Goal: Register for event/course

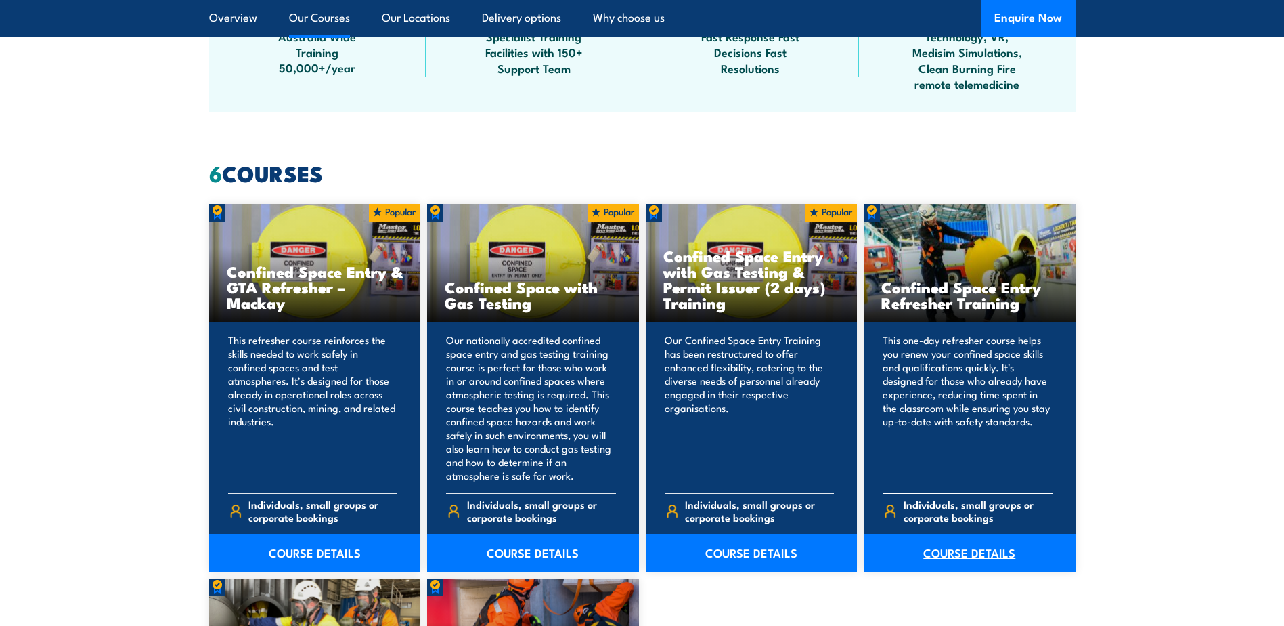
click at [976, 542] on link "COURSE DETAILS" at bounding box center [970, 553] width 212 height 38
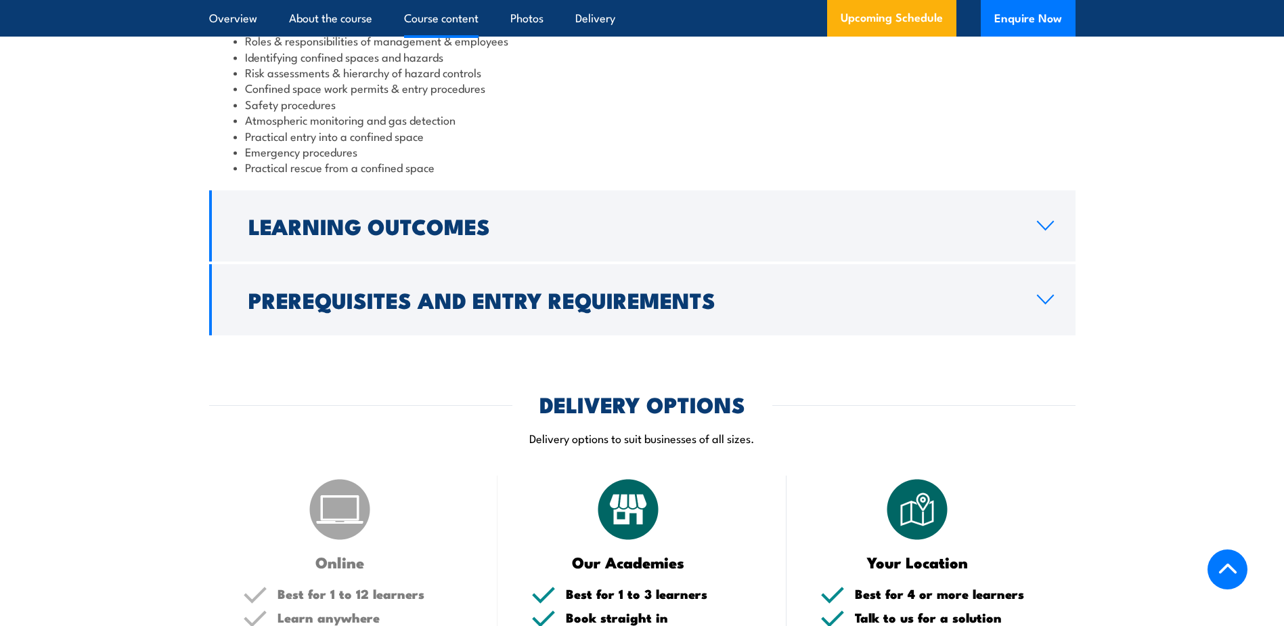
scroll to position [1490, 0]
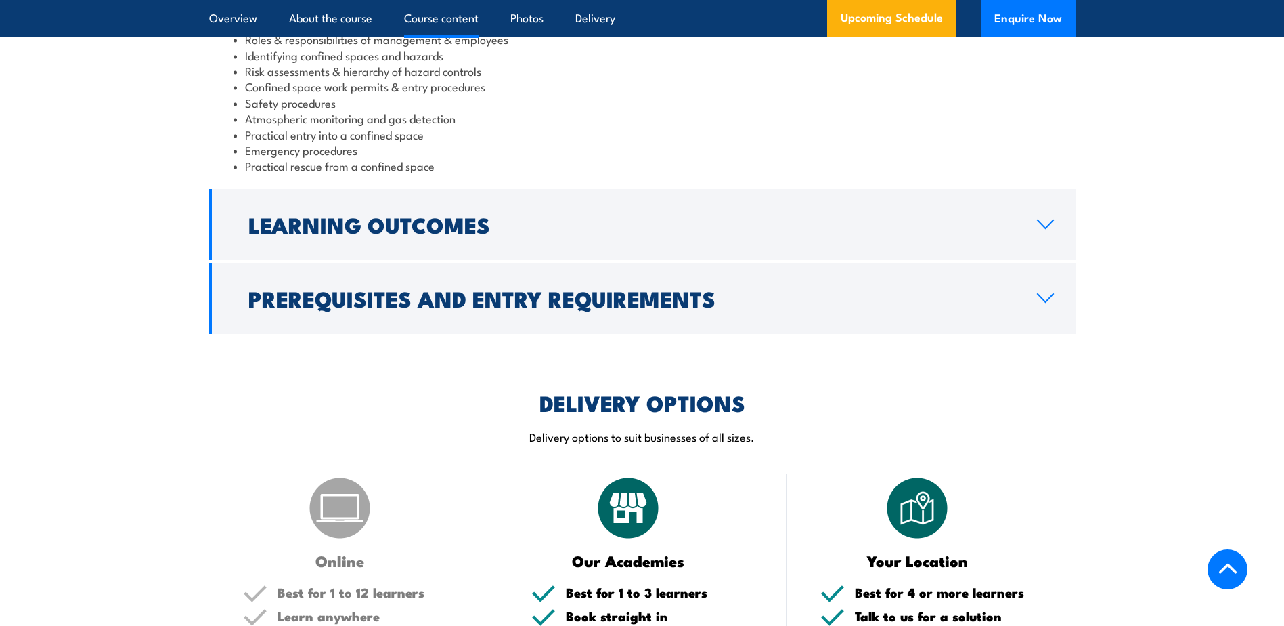
drag, startPoint x: 499, startPoint y: 395, endPoint x: 450, endPoint y: 399, distance: 49.5
click at [450, 399] on div "DELIVERY OPTIONS" at bounding box center [642, 402] width 867 height 19
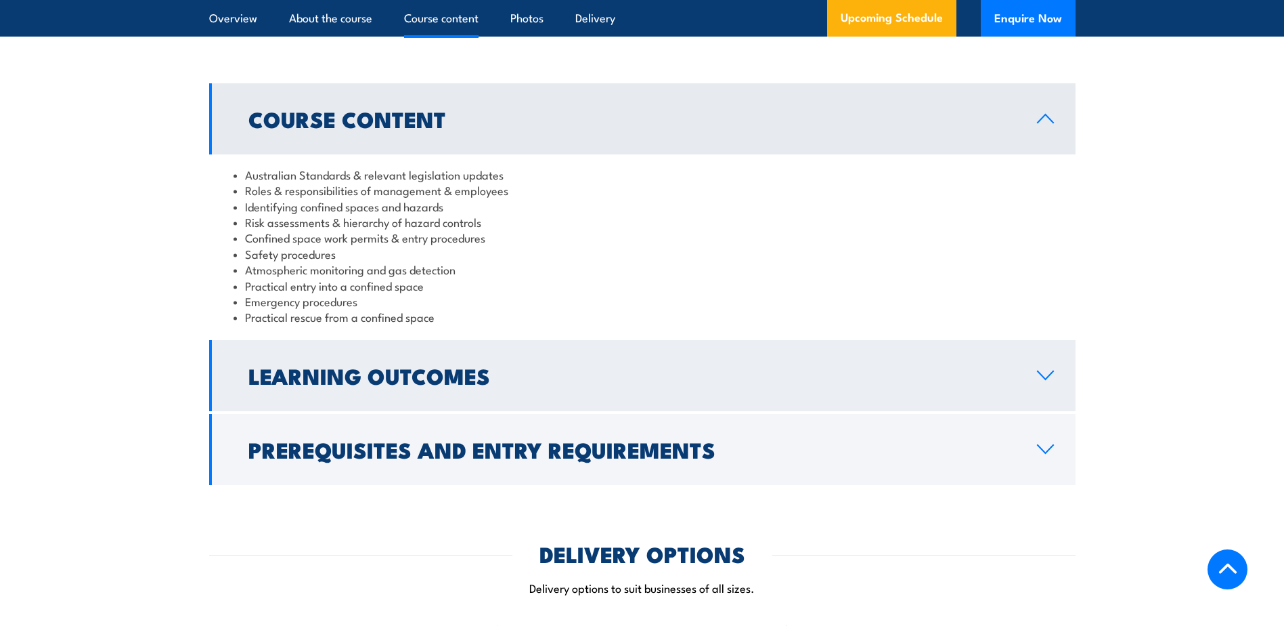
scroll to position [1354, 0]
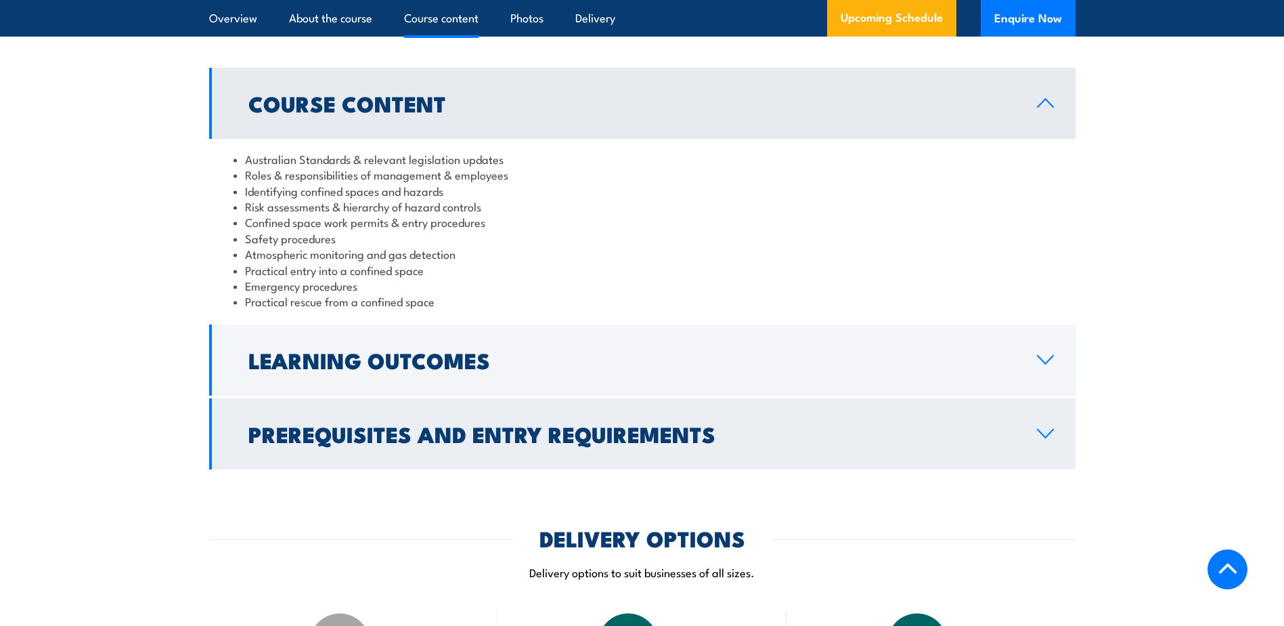
click at [442, 406] on link "Prerequisites and Entry Requirements" at bounding box center [642, 433] width 867 height 71
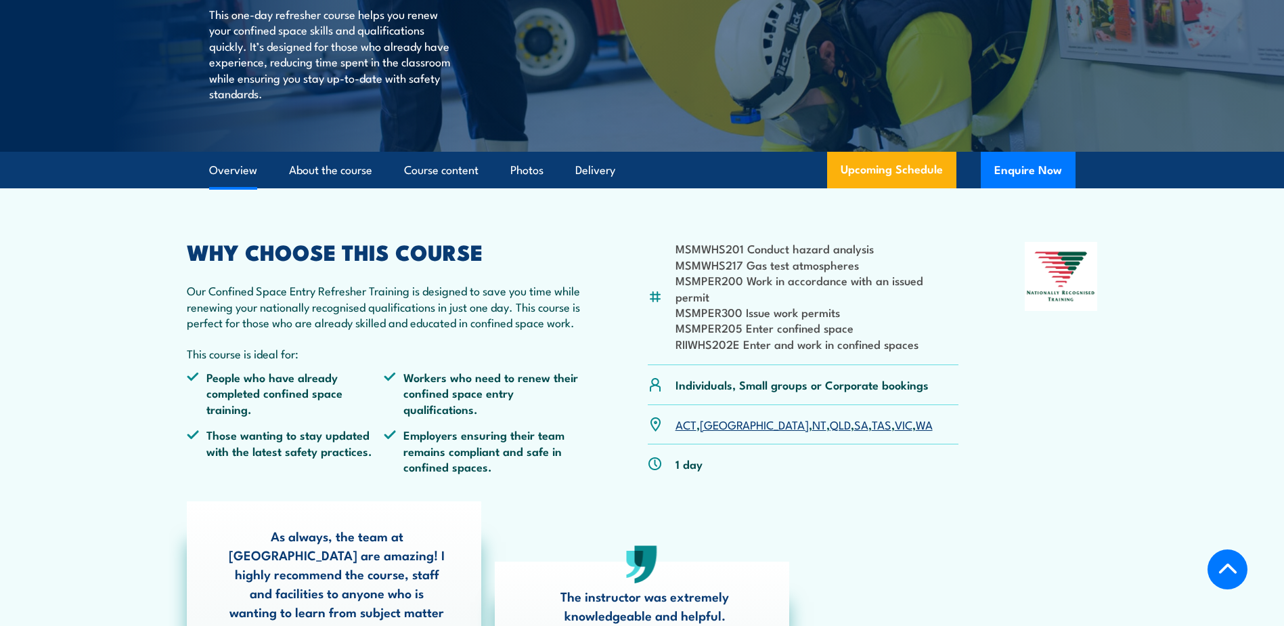
scroll to position [0, 0]
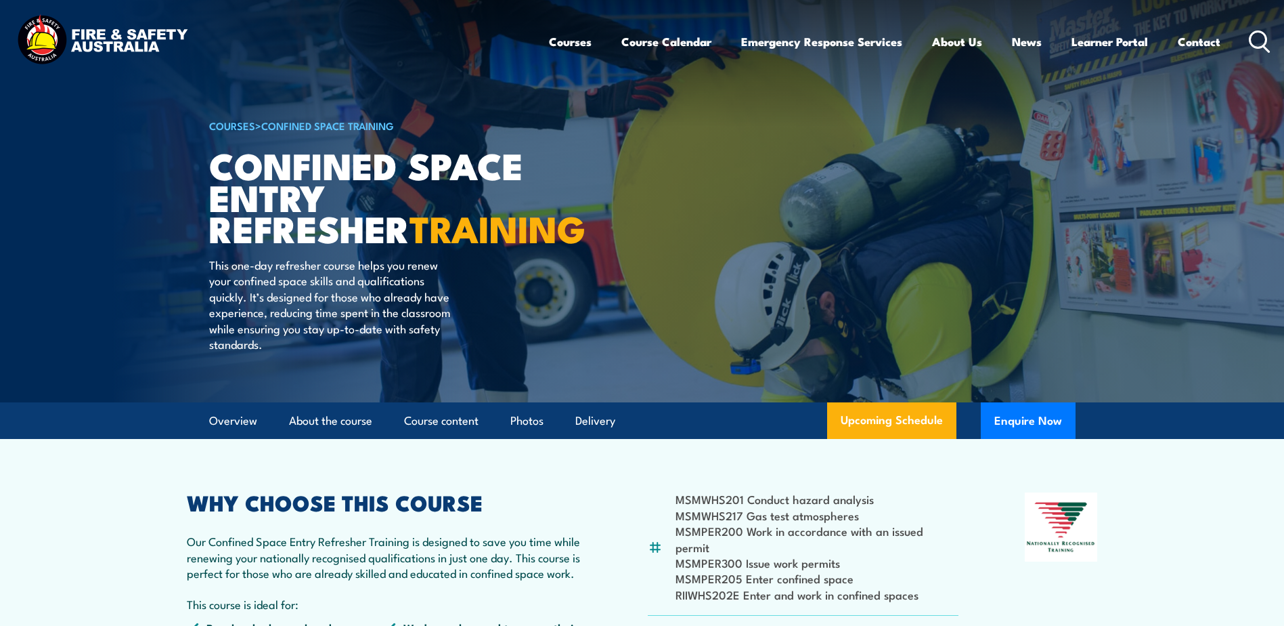
drag, startPoint x: 414, startPoint y: 255, endPoint x: 390, endPoint y: 264, distance: 26.2
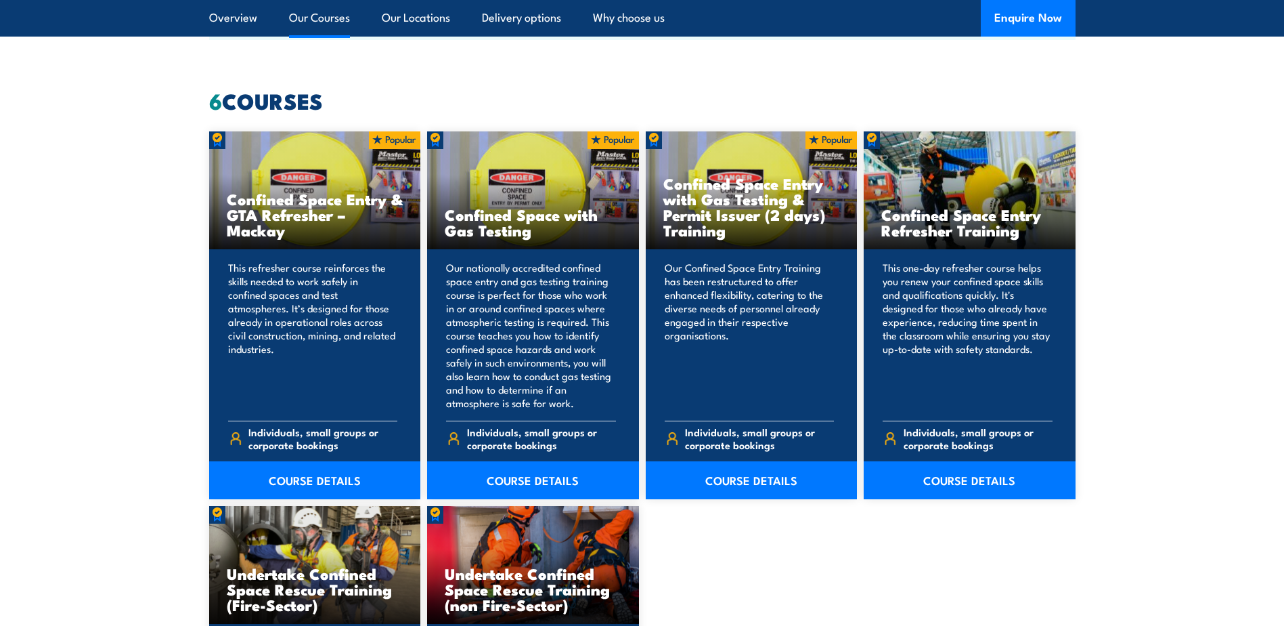
scroll to position [1016, 0]
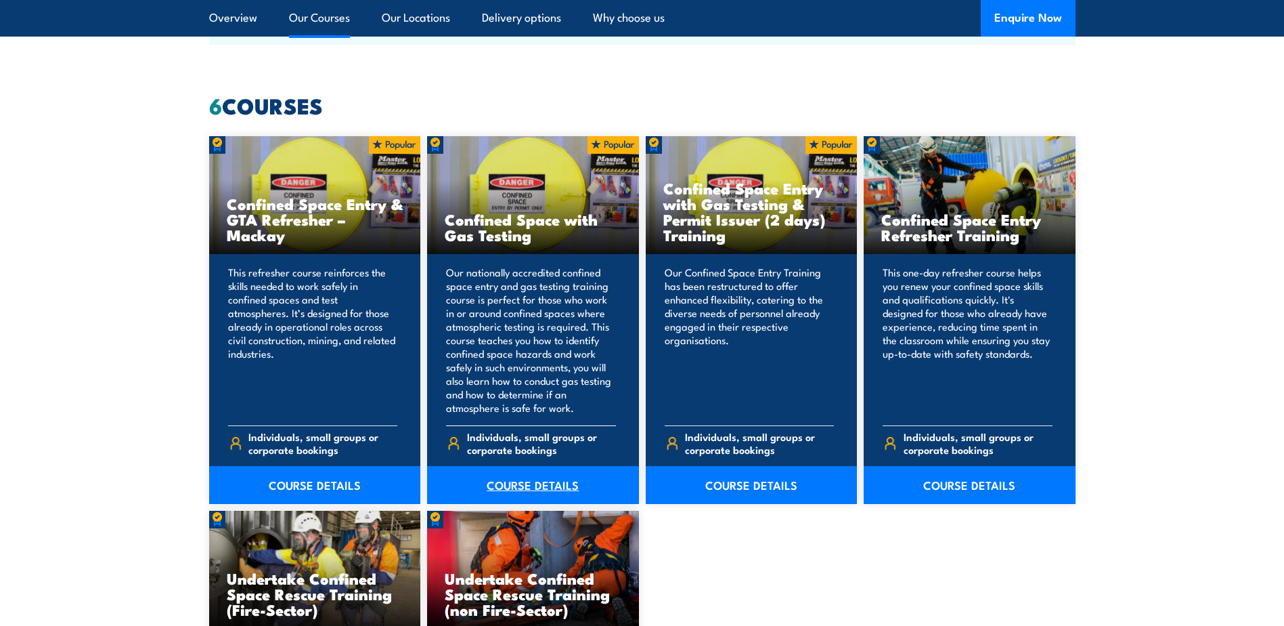
click at [521, 483] on link "COURSE DETAILS" at bounding box center [533, 485] width 212 height 38
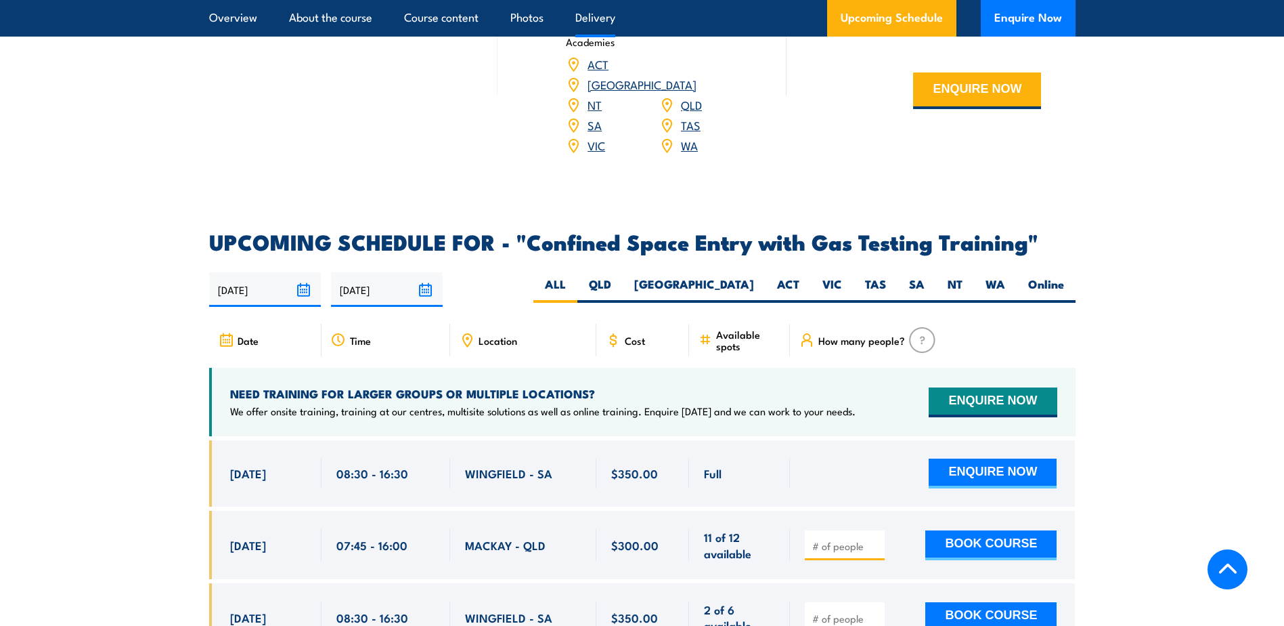
scroll to position [2370, 0]
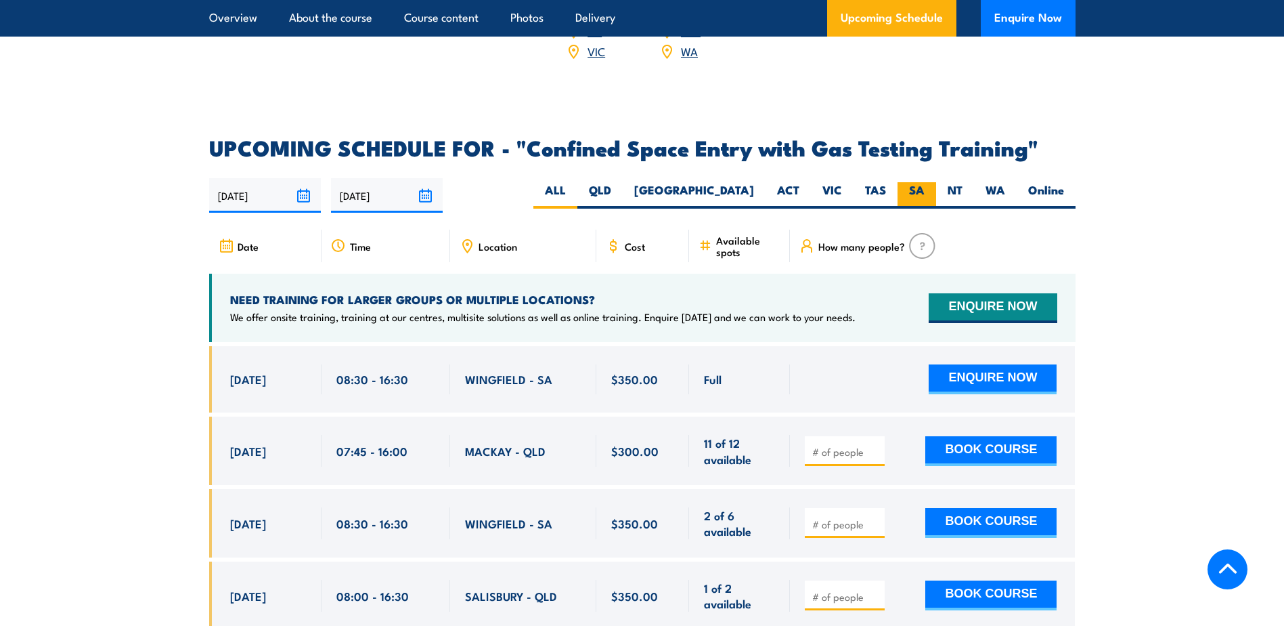
click at [914, 182] on label "SA" at bounding box center [917, 195] width 39 height 26
click at [925, 182] on input "SA" at bounding box center [929, 186] width 9 height 9
radio input "true"
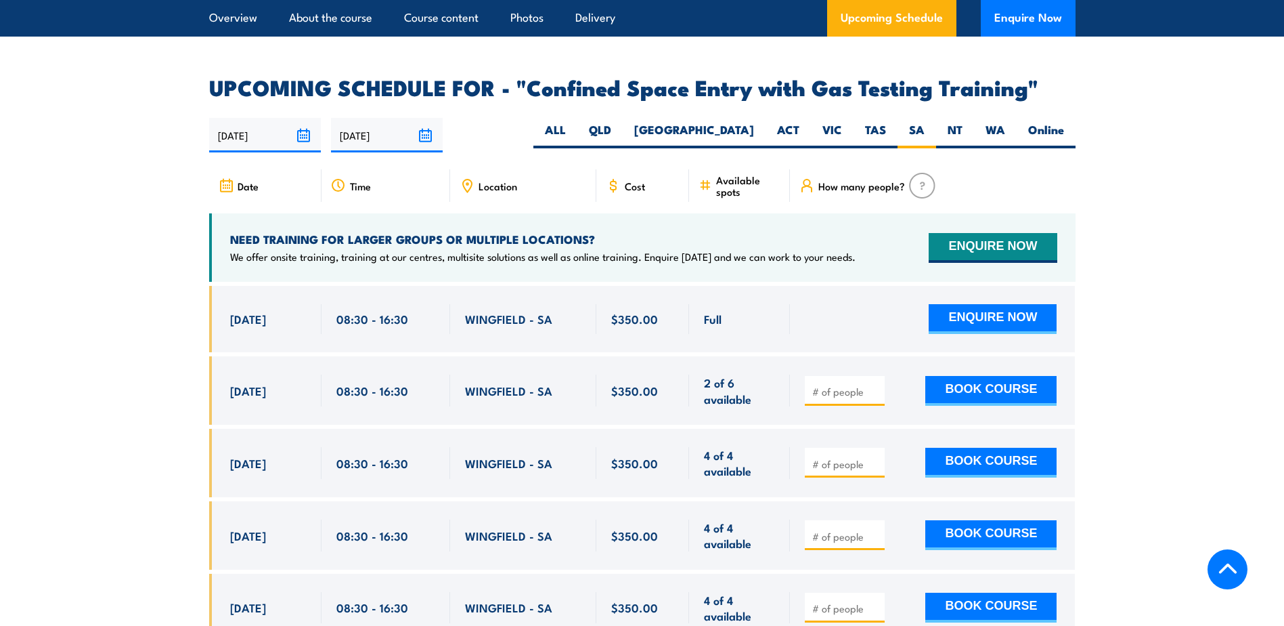
scroll to position [2586, 0]
